Goal: Answer question/provide support: Share knowledge or assist other users

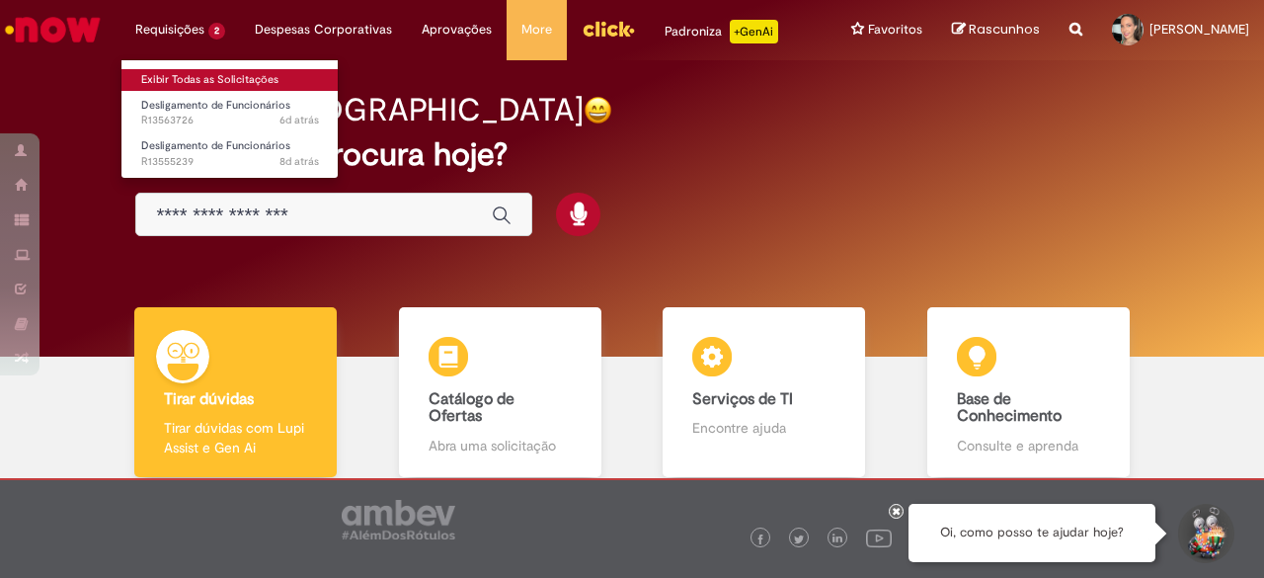
click at [221, 81] on link "Exibir Todas as Solicitações" at bounding box center [230, 80] width 217 height 22
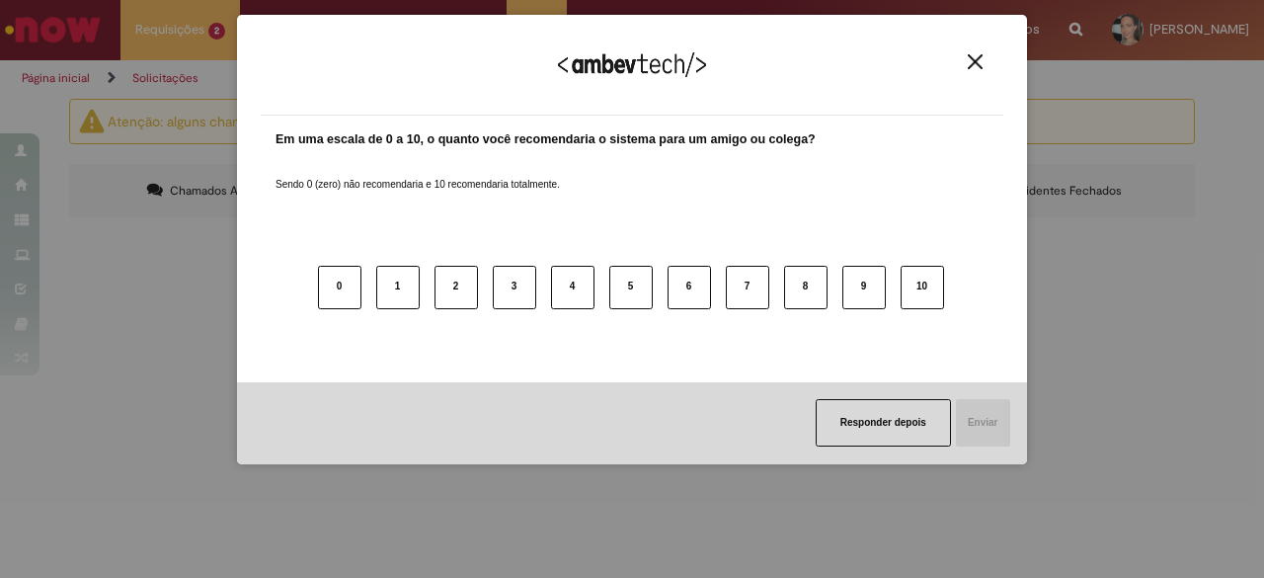
click at [980, 69] on img "Close" at bounding box center [975, 61] width 15 height 15
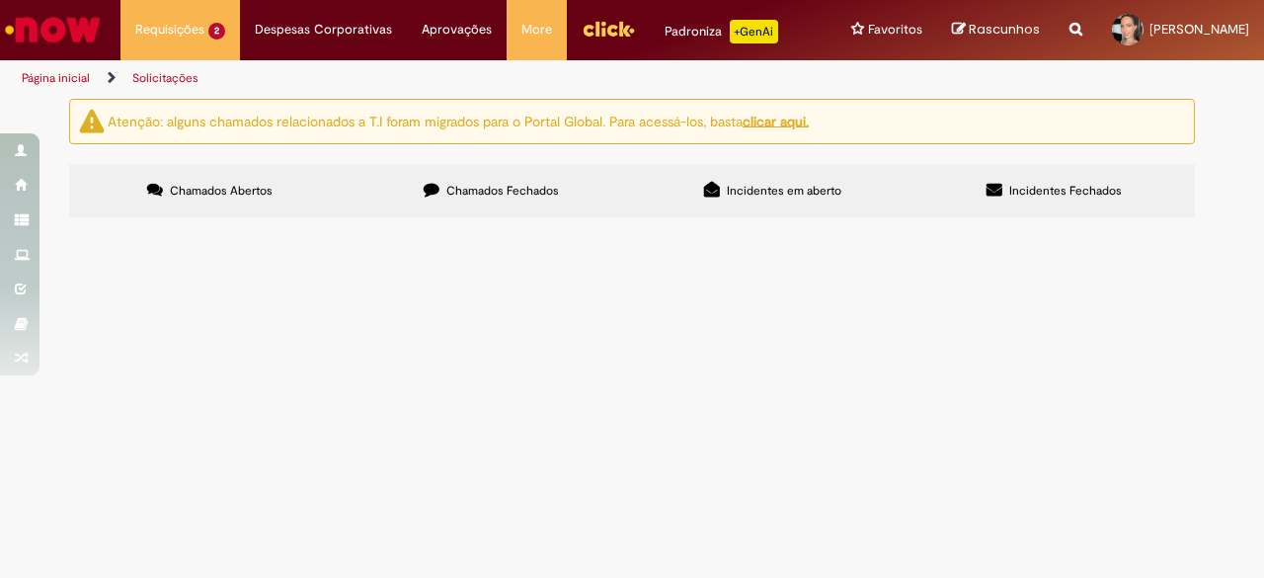
click at [0, 0] on td "Desligamento de Funcionários" at bounding box center [0, 0] width 0 height 0
click at [0, 0] on span "Olá, boa tarde! Abrindo chamado em meu nome, porém se trata da ex colaboradora …" at bounding box center [0, 0] width 0 height 0
click at [0, 0] on span "Desligamento de Funcionários" at bounding box center [0, 0] width 0 height 0
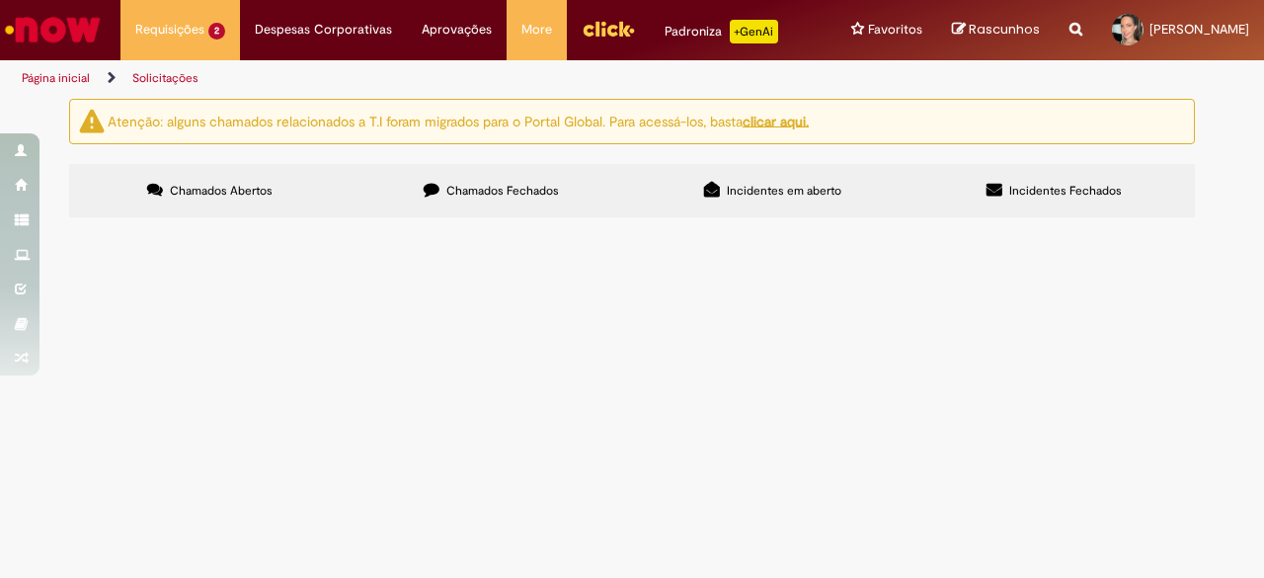
drag, startPoint x: 259, startPoint y: 366, endPoint x: 219, endPoint y: 361, distance: 40.0
click at [0, 0] on span "Desligamento de Funcionários" at bounding box center [0, 0] width 0 height 0
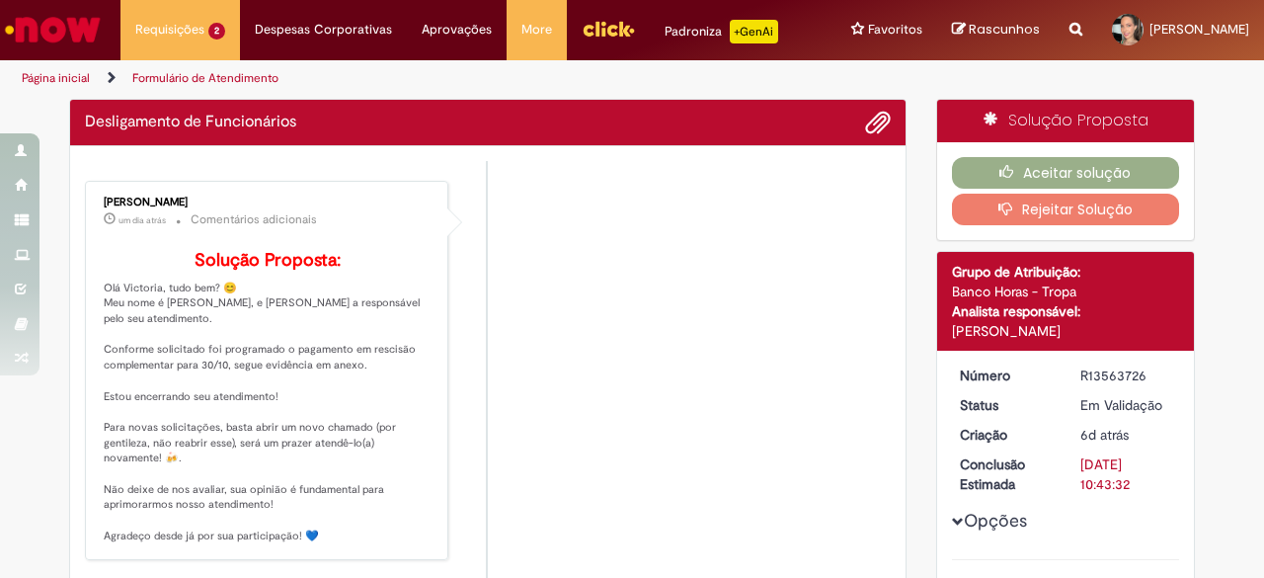
click at [168, 373] on p "Solução Proposta: Olá Victoria, tudo bem? 😊 Meu nome é [PERSON_NAME], e [PERSON…" at bounding box center [268, 397] width 329 height 293
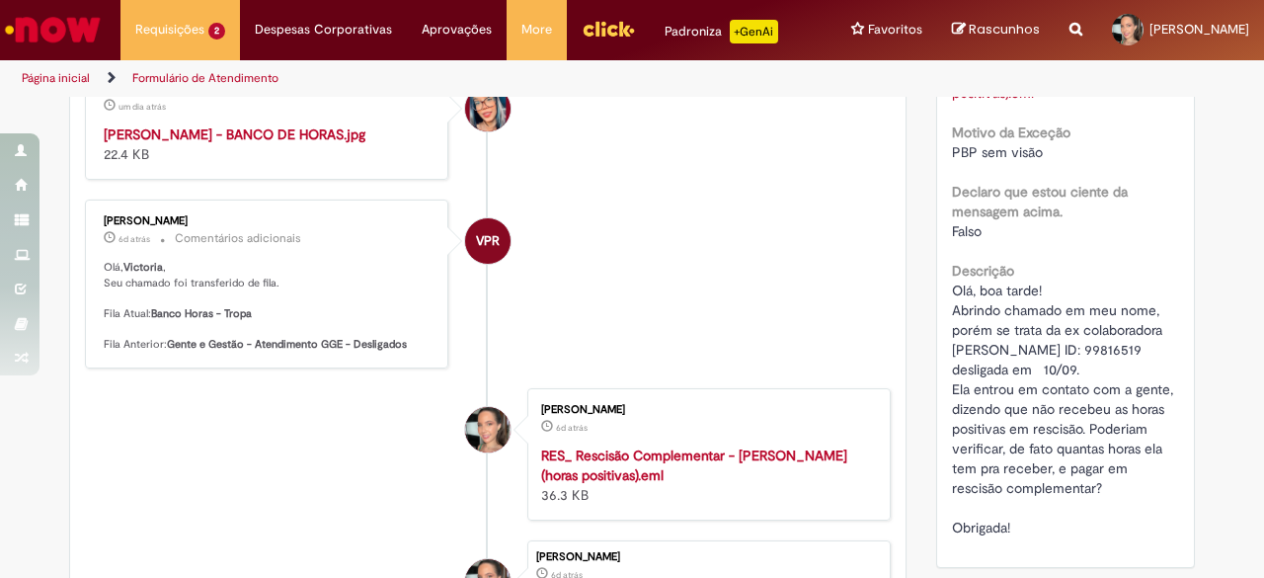
scroll to position [790, 0]
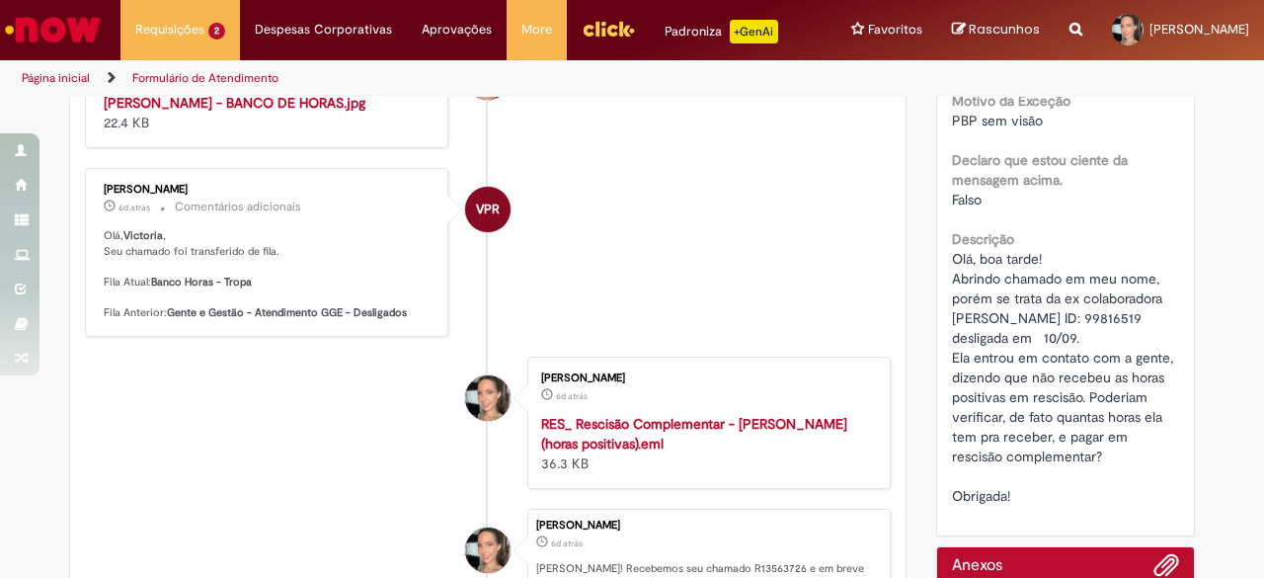
click at [348, 93] on img "Histórico de tíquete" at bounding box center [268, 93] width 329 height 0
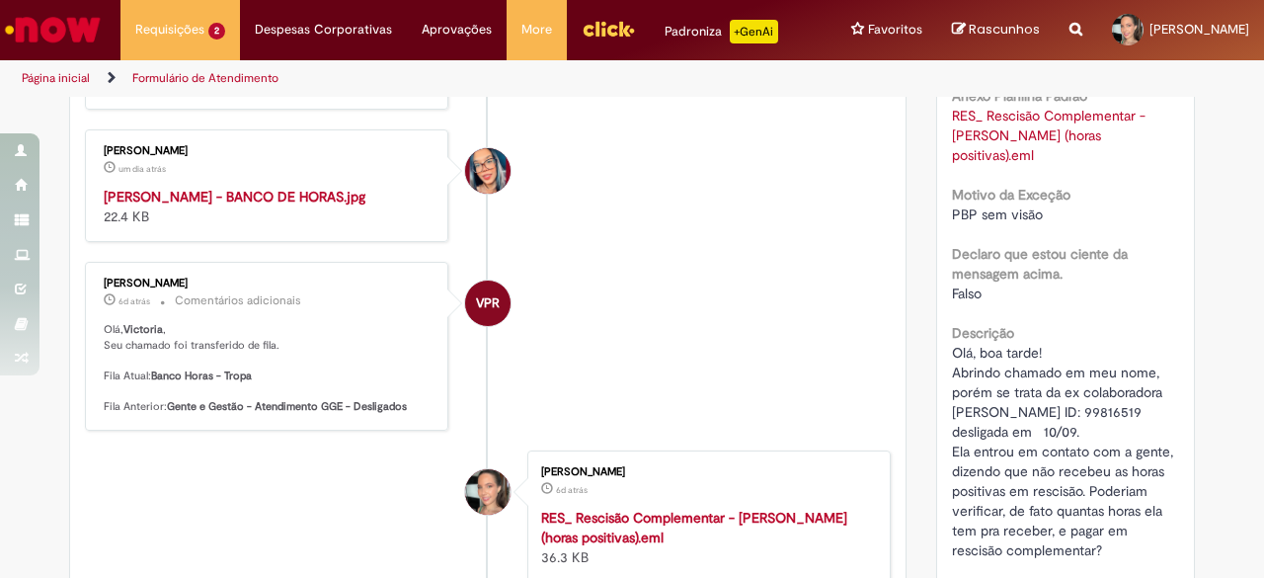
scroll to position [593, 0]
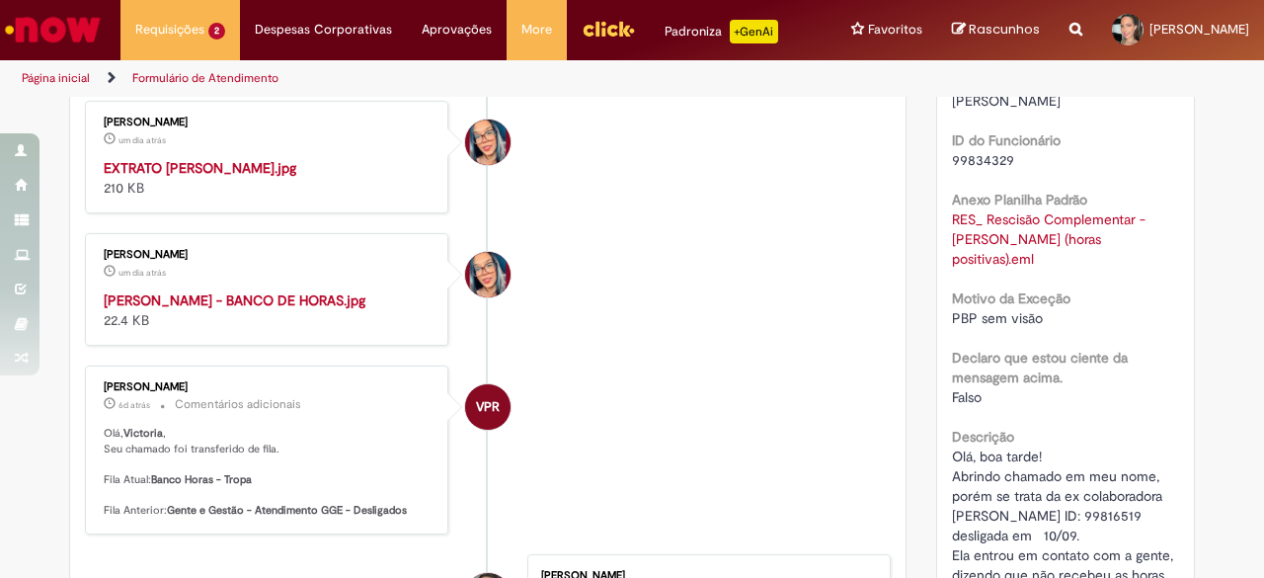
click at [247, 158] on img "Histórico de tíquete" at bounding box center [268, 158] width 329 height 0
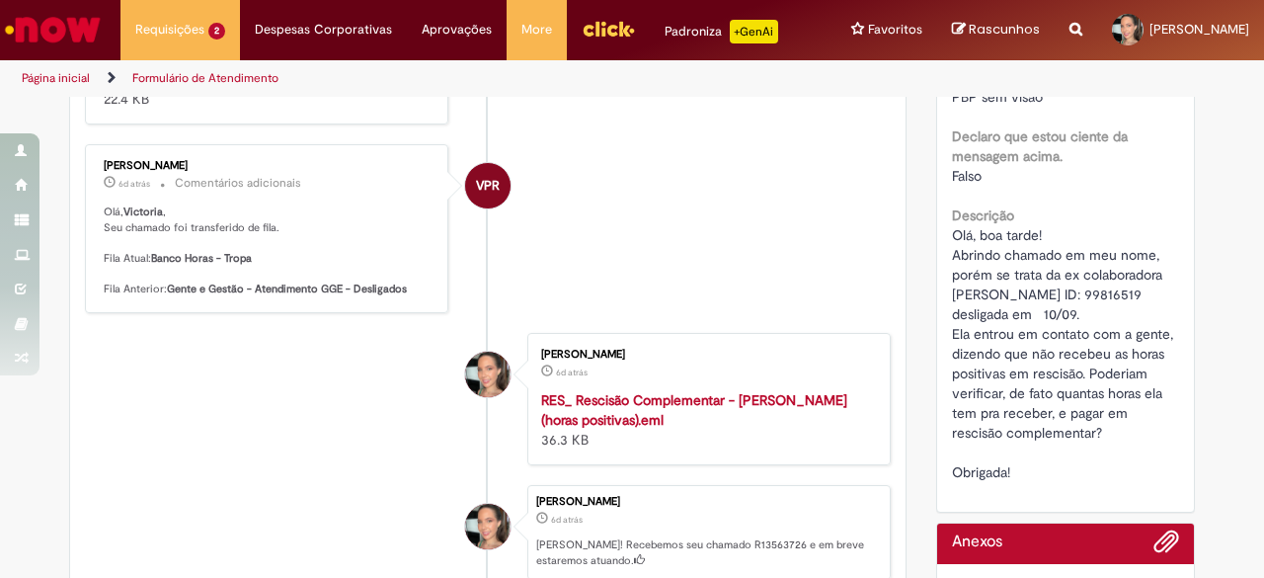
scroll to position [1087, 0]
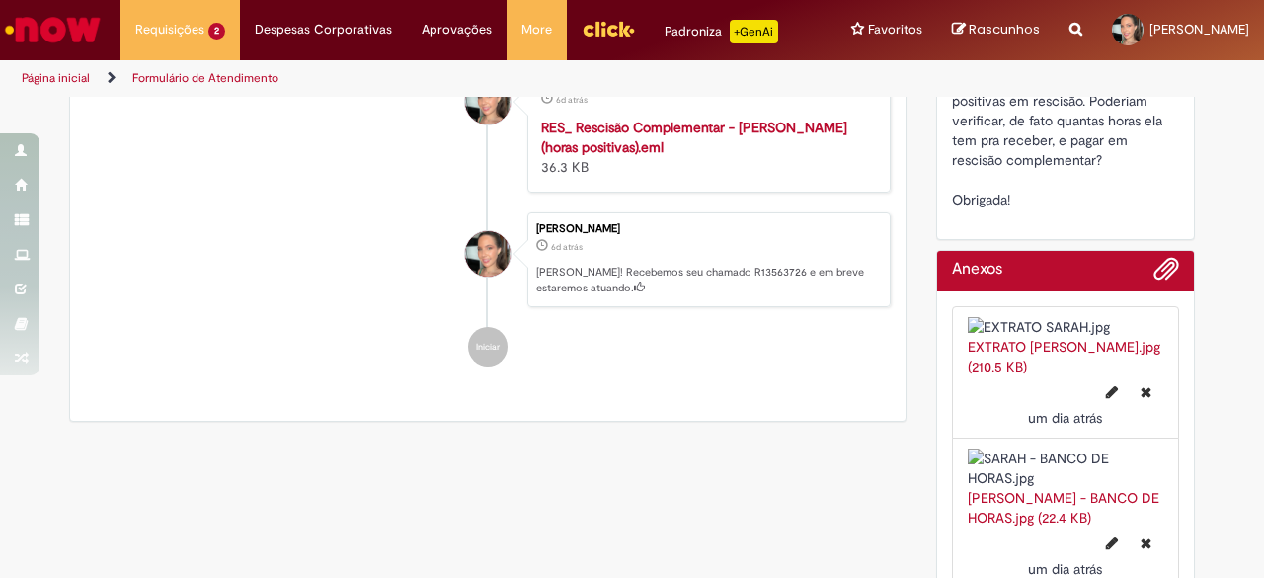
click at [1098, 337] on img at bounding box center [1066, 327] width 197 height 20
click at [976, 337] on img at bounding box center [1066, 327] width 197 height 20
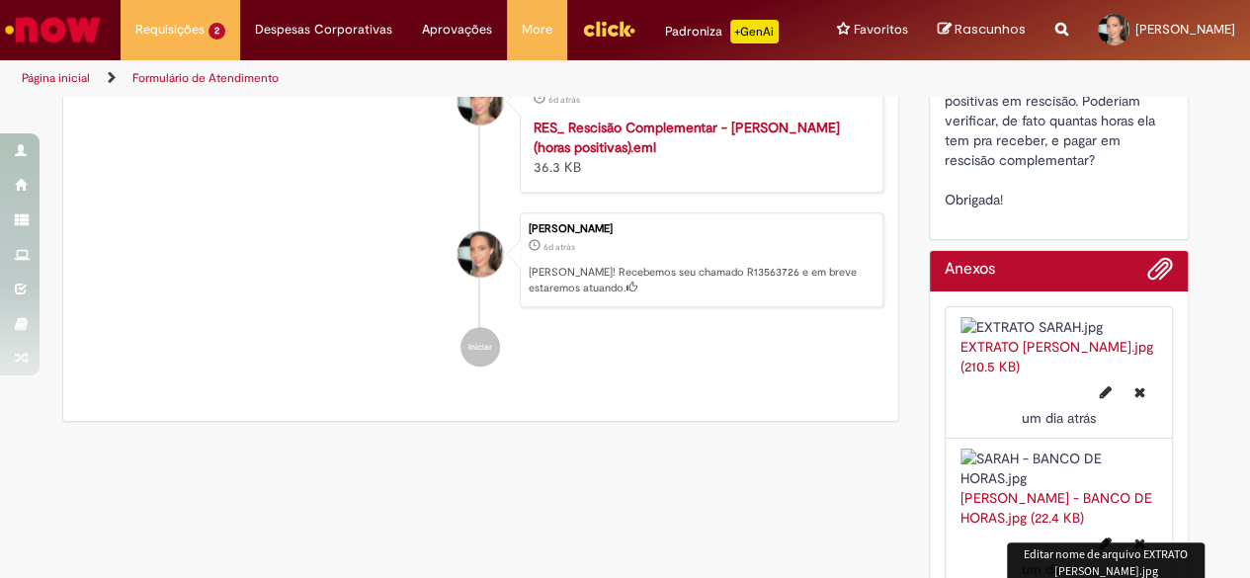
click at [1095, 375] on link "EXTRATO [PERSON_NAME].jpg (210.5 KB)" at bounding box center [1056, 357] width 193 height 38
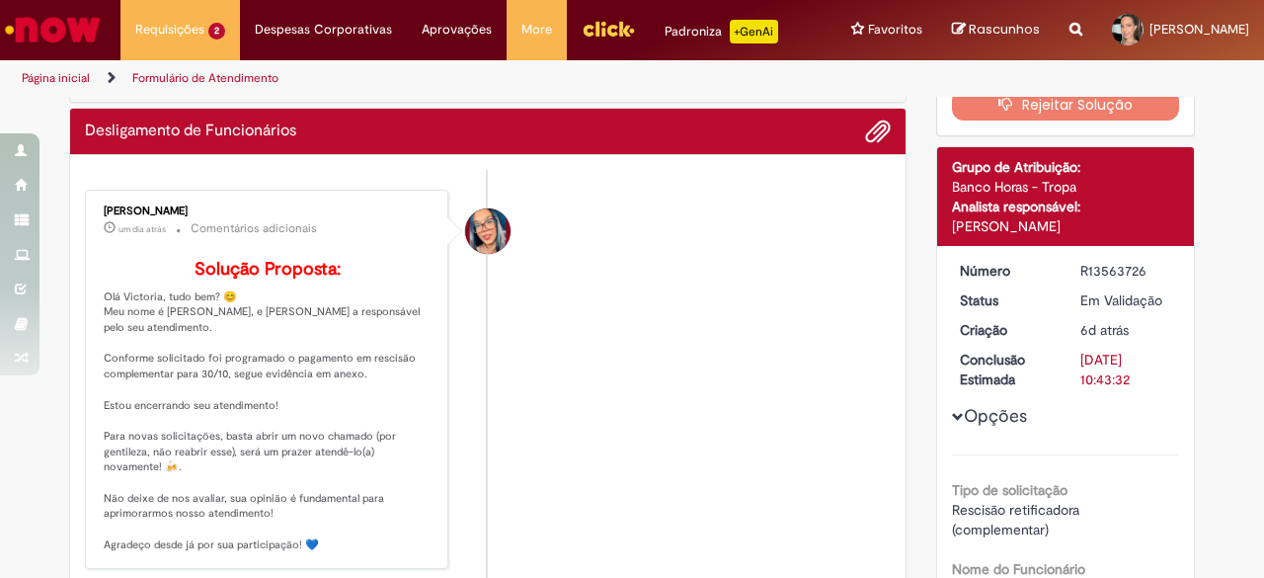
scroll to position [0, 0]
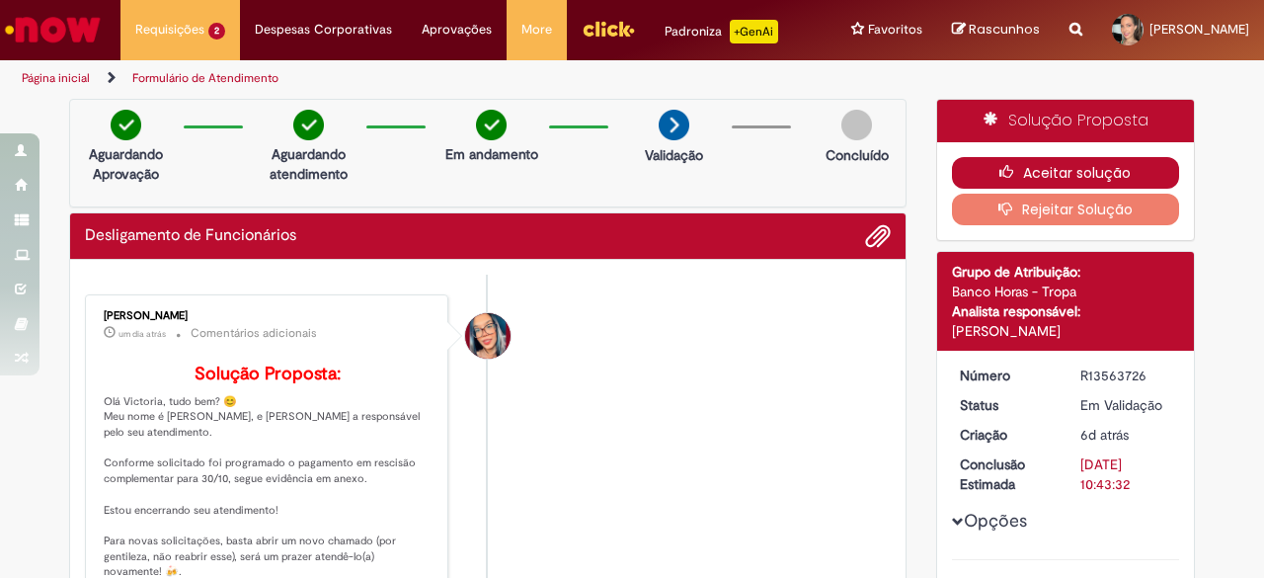
click at [1131, 175] on button "Aceitar solução" at bounding box center [1066, 173] width 228 height 32
